Goal: Check status: Check status

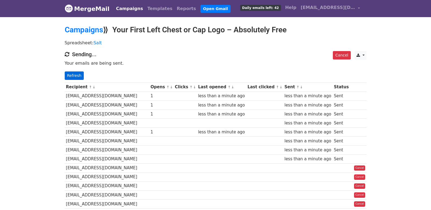
drag, startPoint x: 75, startPoint y: 70, endPoint x: 74, endPoint y: 74, distance: 4.6
click at [75, 70] on div "Cancel CSV Excel Sending... Your emails are being sent. Refresh" at bounding box center [216, 65] width 310 height 29
click at [74, 74] on link "Refresh" at bounding box center [74, 75] width 19 height 8
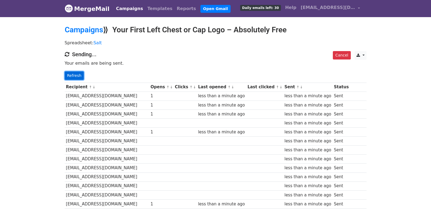
click at [70, 74] on link "Refresh" at bounding box center [74, 75] width 19 height 8
click at [75, 78] on link "Refresh" at bounding box center [74, 75] width 19 height 8
